Goal: Task Accomplishment & Management: Manage account settings

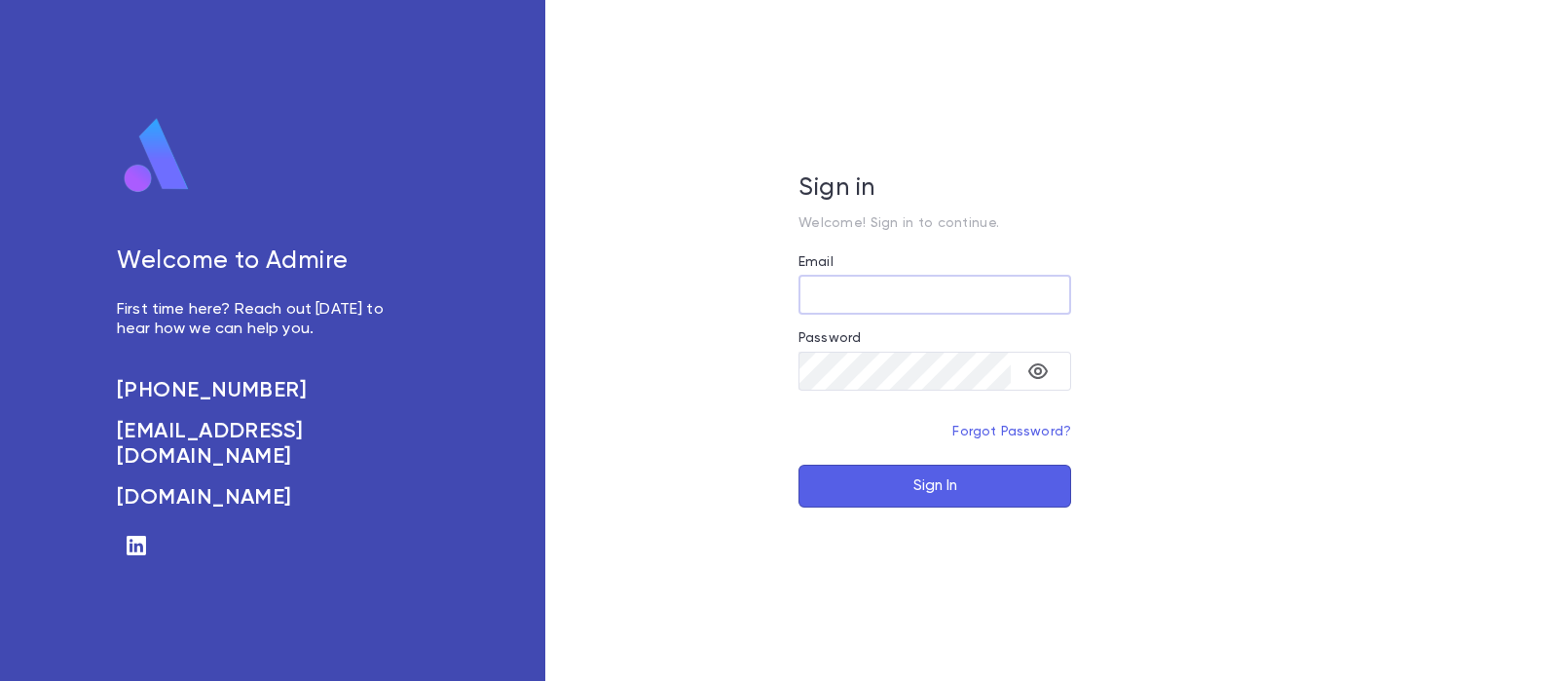
click at [953, 301] on input "Email" at bounding box center [935, 295] width 273 height 38
type input "*"
type input "**********"
click at [991, 484] on button "Sign In" at bounding box center [935, 486] width 273 height 43
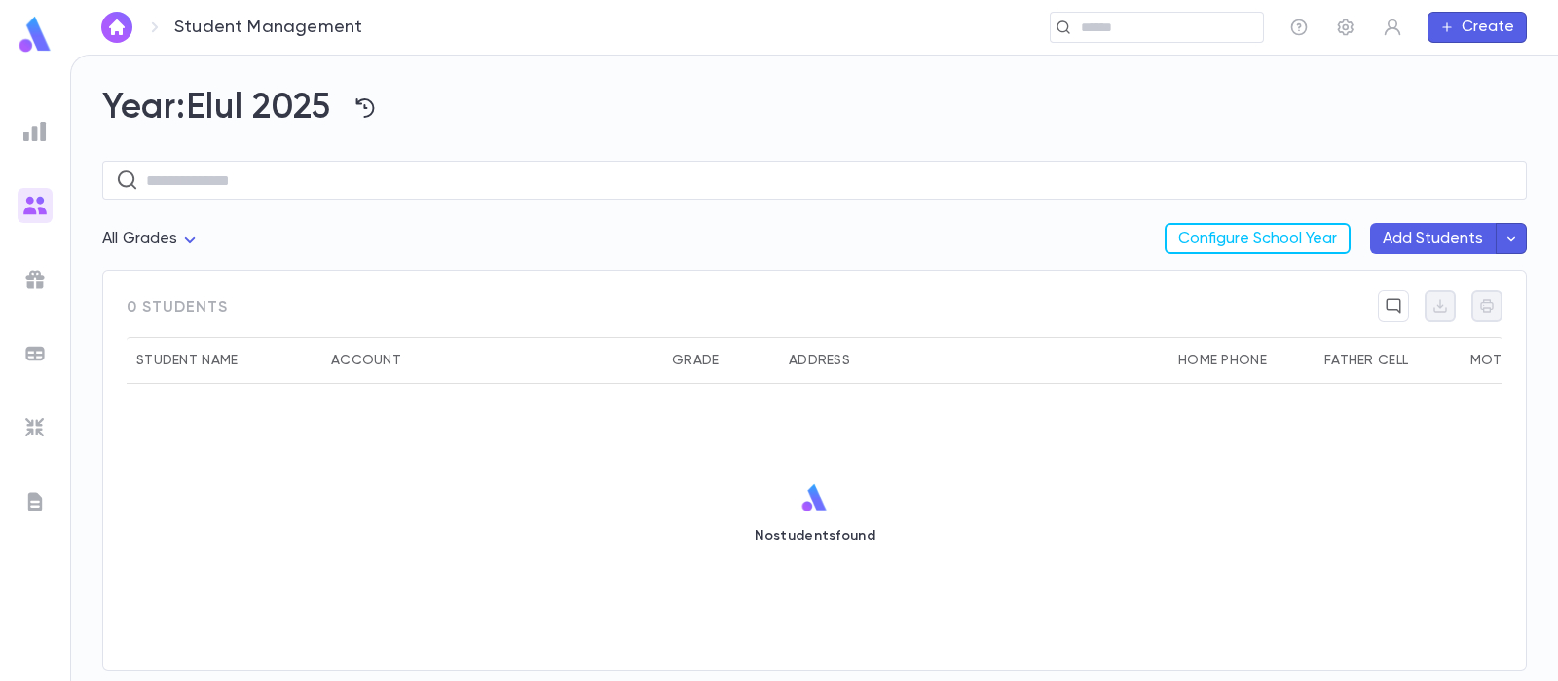
click at [54, 134] on ul at bounding box center [35, 393] width 70 height 575
click at [47, 131] on img at bounding box center [34, 131] width 23 height 23
